Goal: Navigation & Orientation: Find specific page/section

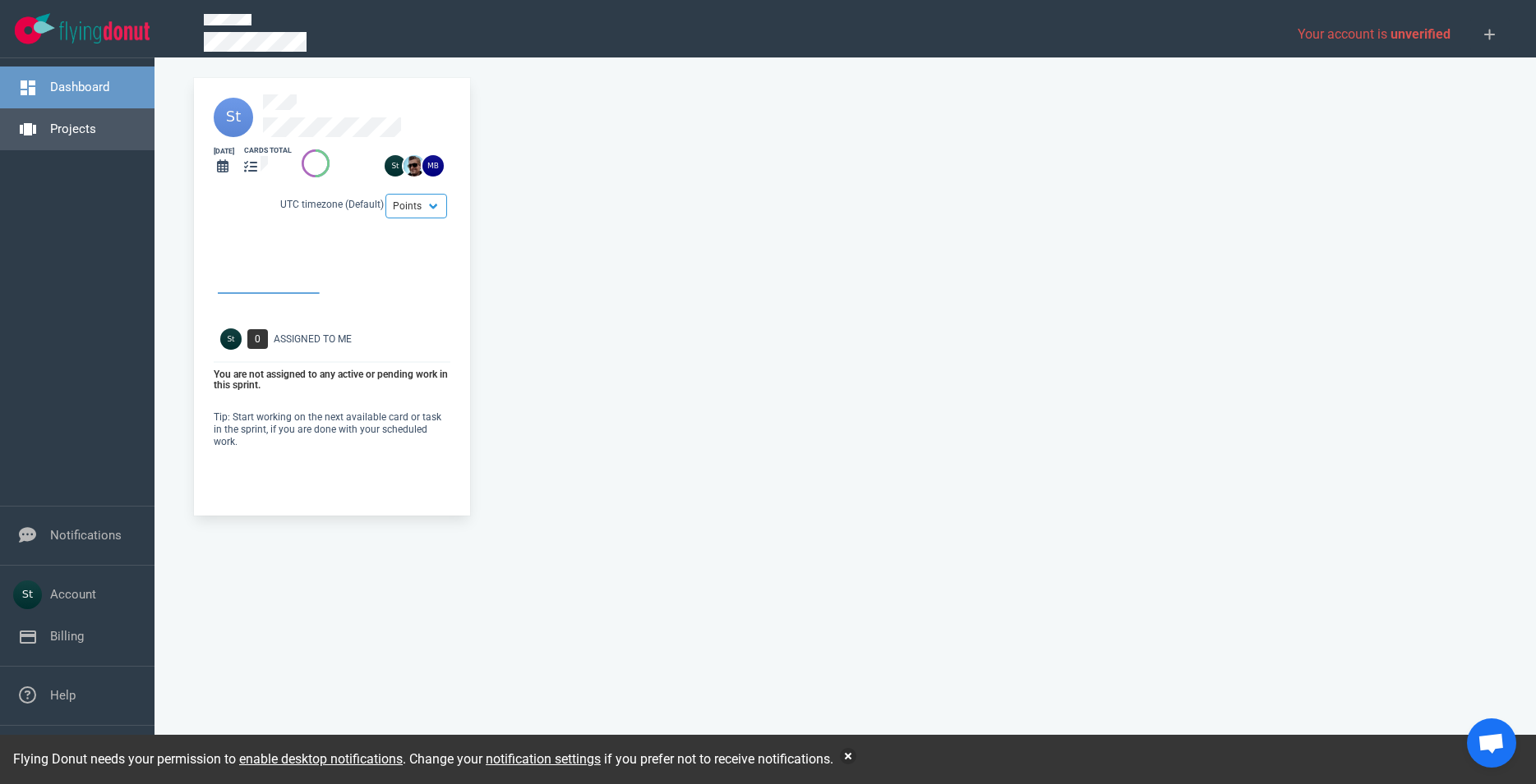
click at [50, 135] on link "Projects" at bounding box center [73, 128] width 46 height 15
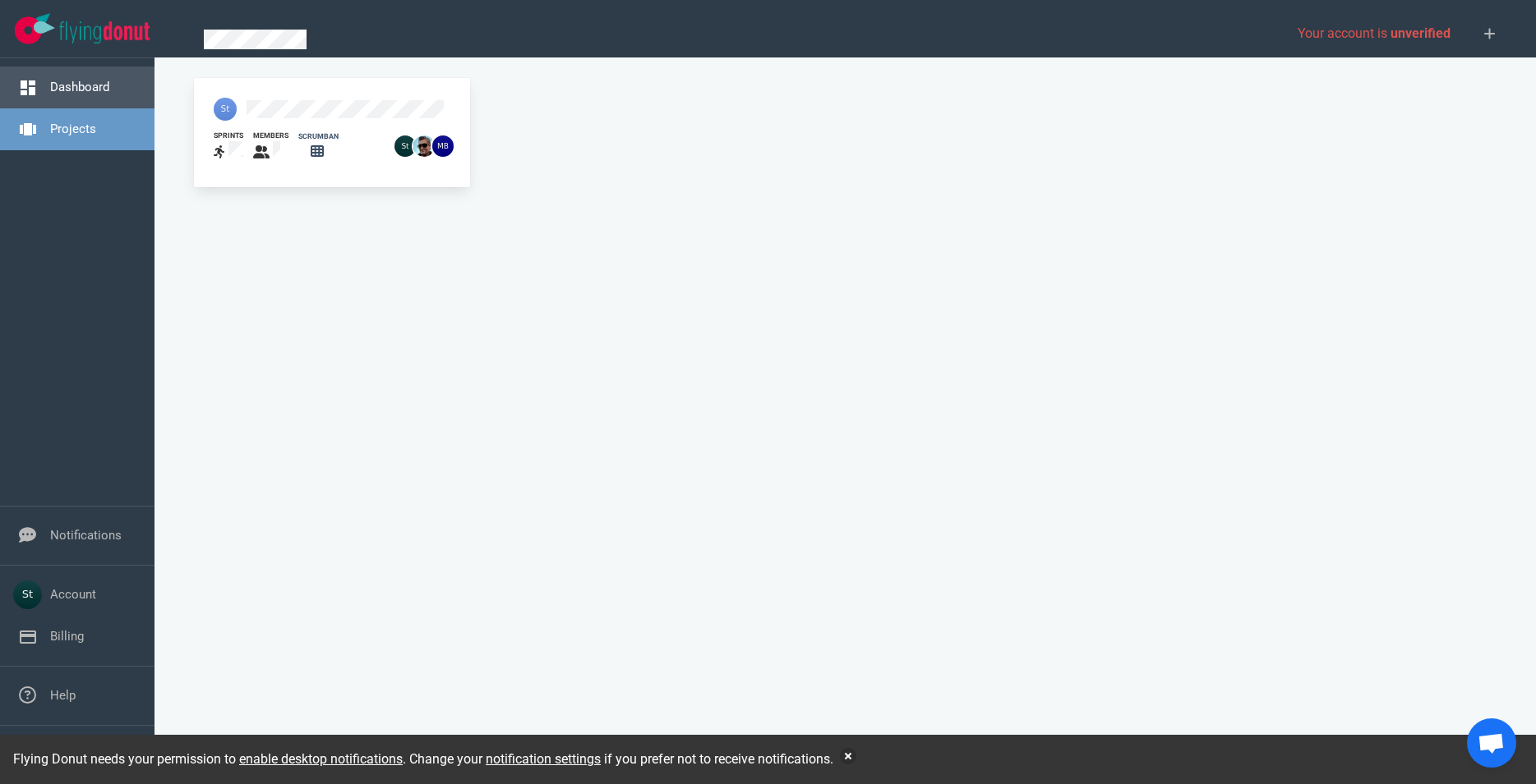
click at [109, 89] on link "Dashboard" at bounding box center [79, 87] width 59 height 15
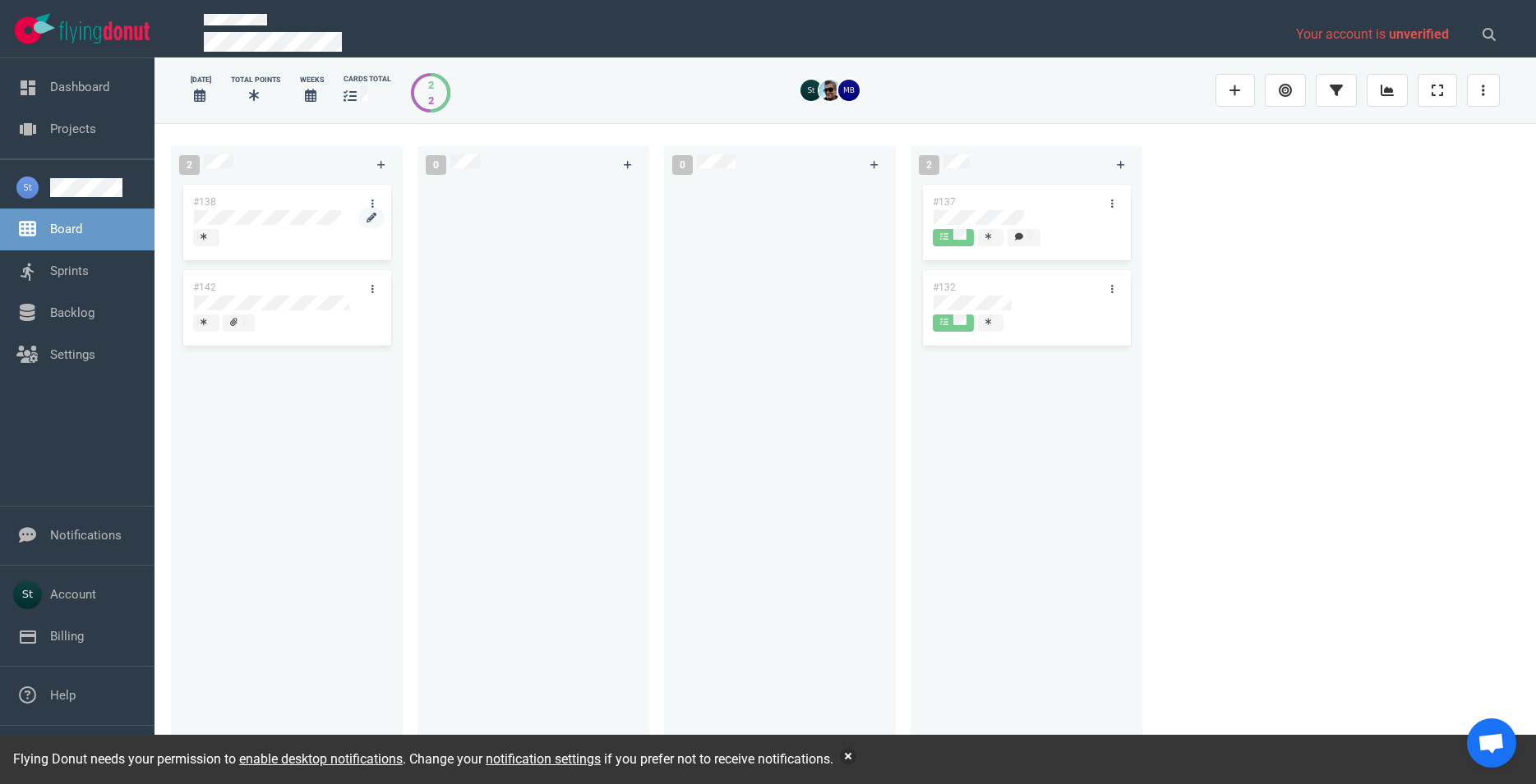
click at [292, 229] on div at bounding box center [287, 227] width 186 height 3
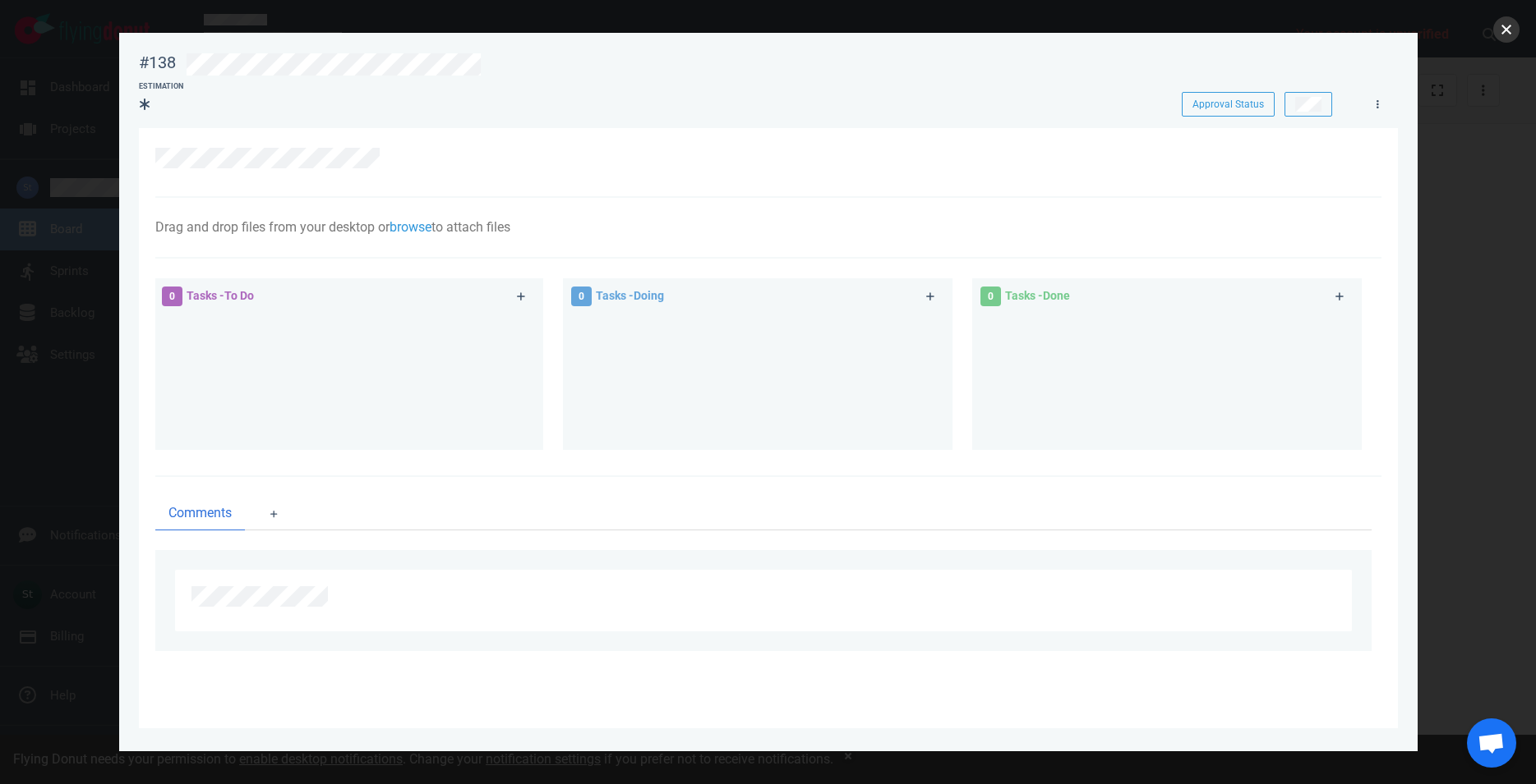
click at [1510, 29] on button "close" at bounding box center [1506, 29] width 26 height 26
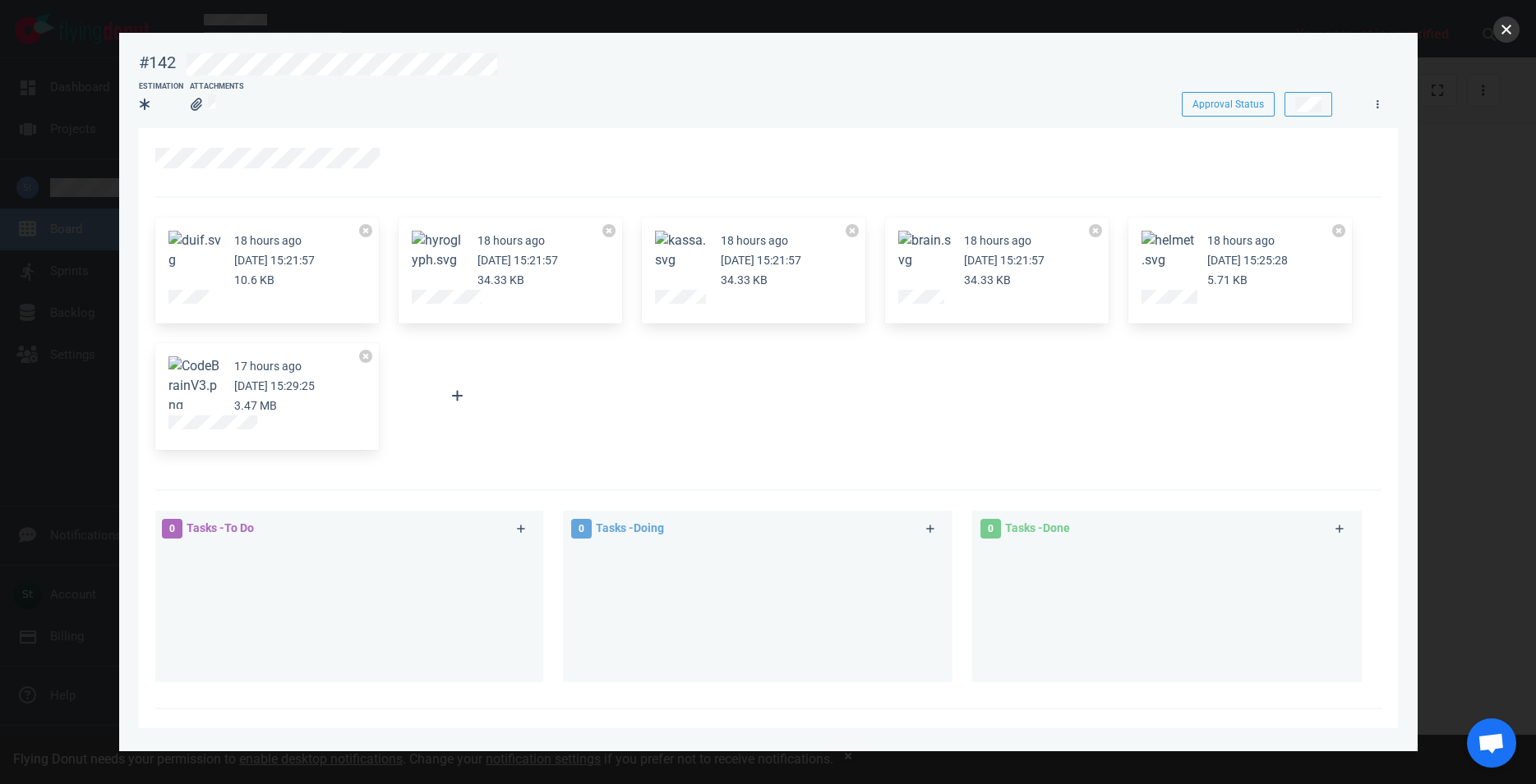
click at [1508, 27] on button "close" at bounding box center [1506, 29] width 26 height 26
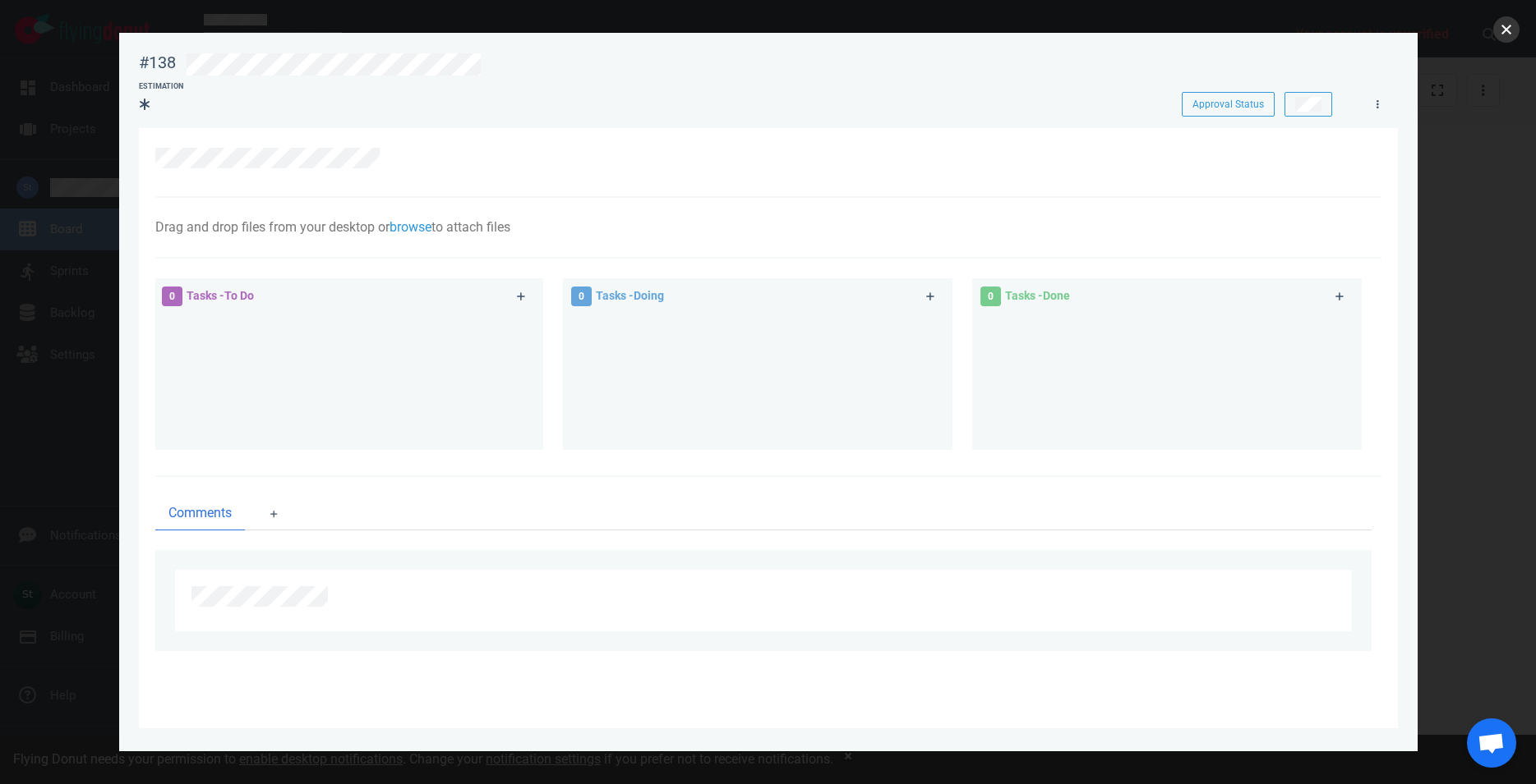
click at [1509, 18] on button "close" at bounding box center [1506, 29] width 26 height 26
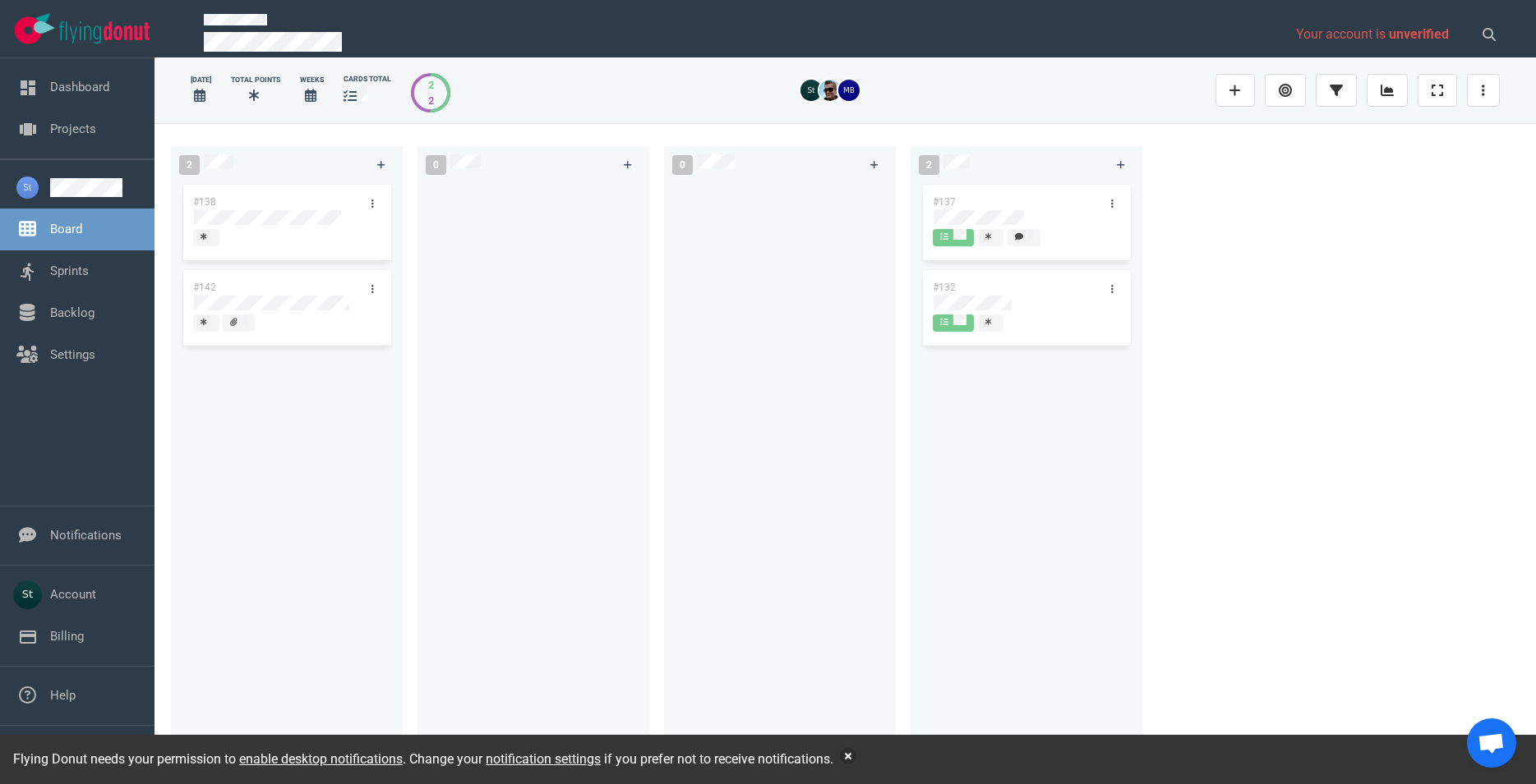
click at [491, 372] on div at bounding box center [533, 464] width 212 height 567
